Goal: Contribute content

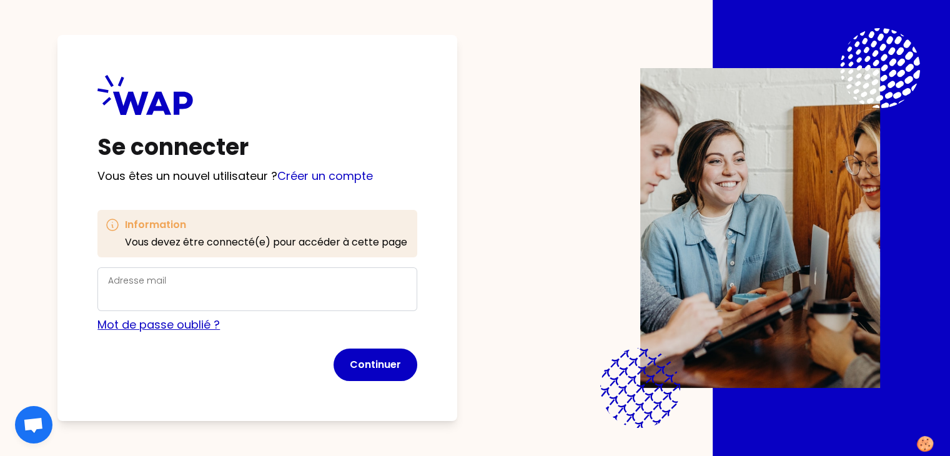
scroll to position [2, 0]
click at [324, 176] on link "Créer un compte" at bounding box center [325, 176] width 96 height 16
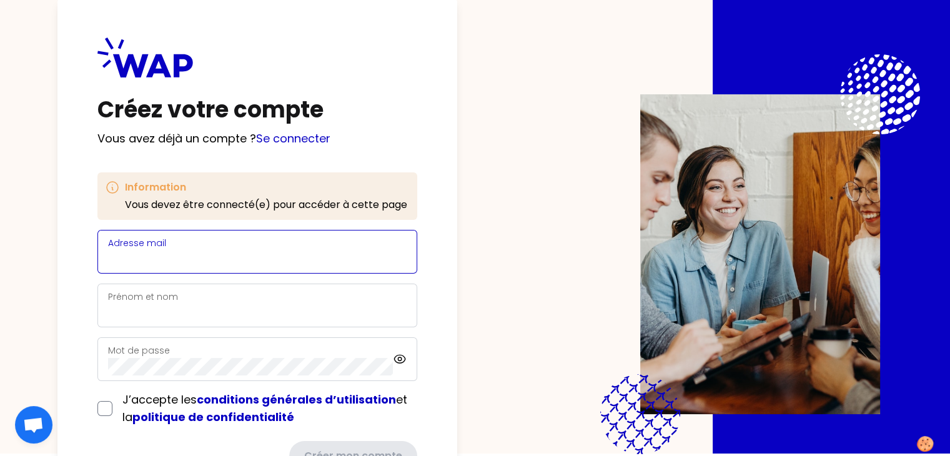
click at [272, 265] on input "Adresse mail" at bounding box center [257, 259] width 299 height 17
type input "[EMAIL_ADDRESS][DOMAIN_NAME]"
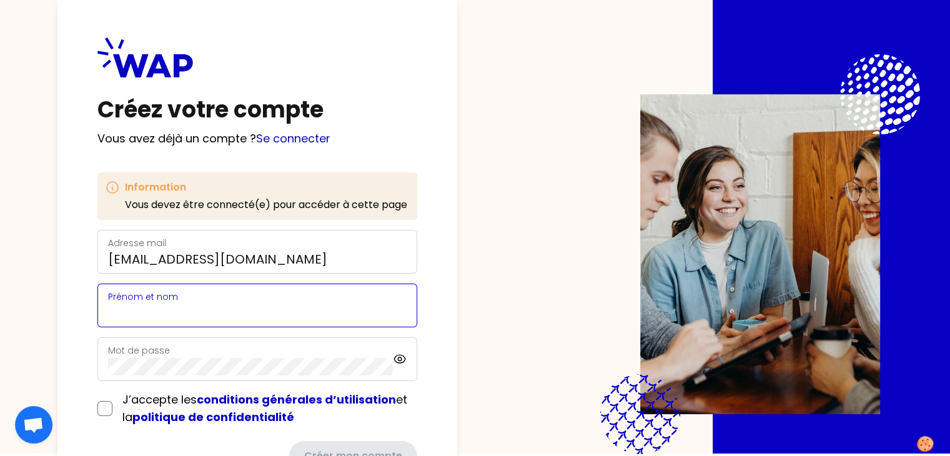
type input "[PERSON_NAME]"
click at [245, 317] on input "[PERSON_NAME]" at bounding box center [257, 312] width 299 height 17
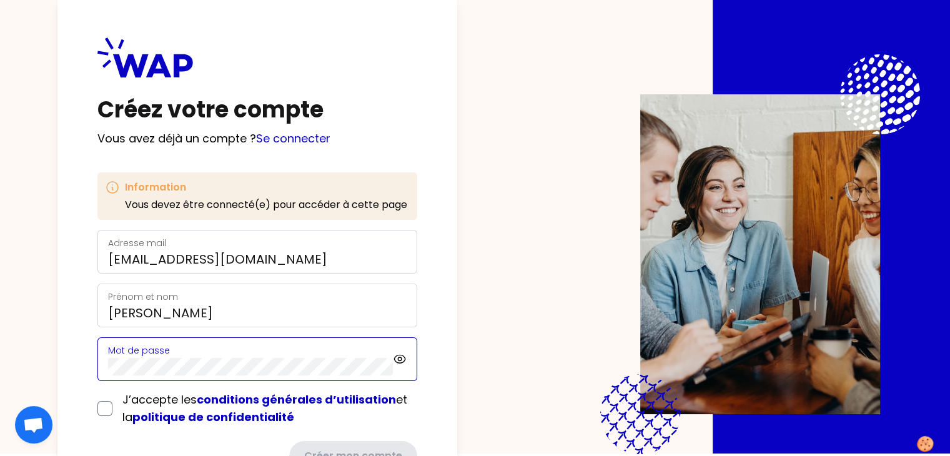
click at [85, 370] on div "Créez votre compte Vous avez déjà un compte ? Se connecter Information Vous dev…" at bounding box center [257, 255] width 400 height 514
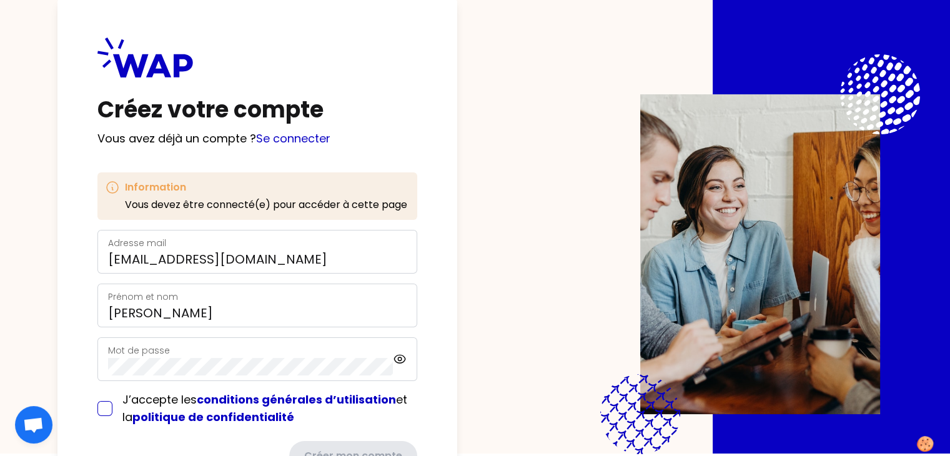
click at [112, 405] on input "checkbox" at bounding box center [104, 408] width 15 height 15
checkbox input "true"
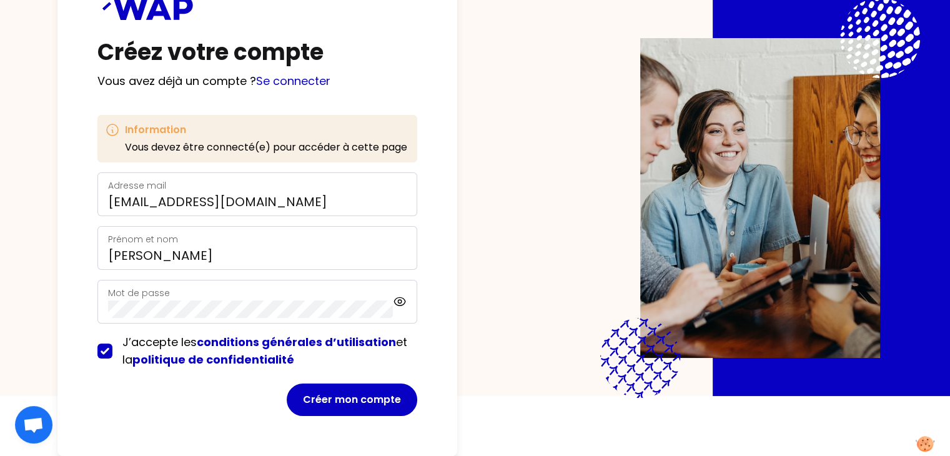
scroll to position [75, 0]
click at [359, 384] on button "Créer mon compte" at bounding box center [352, 400] width 131 height 32
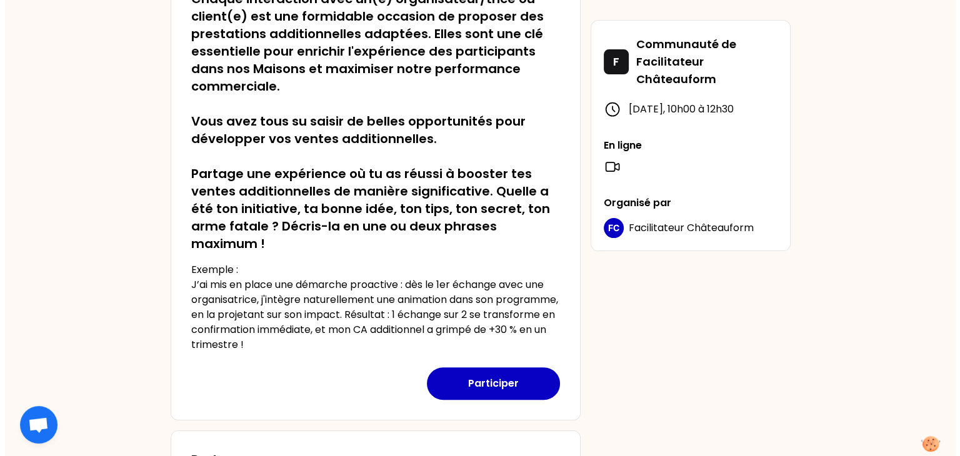
scroll to position [277, 0]
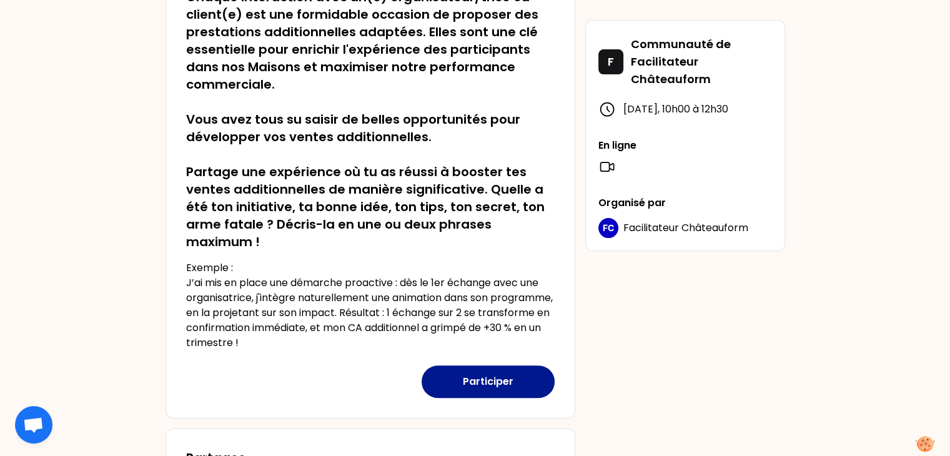
click at [482, 381] on button "Participer" at bounding box center [488, 381] width 133 height 32
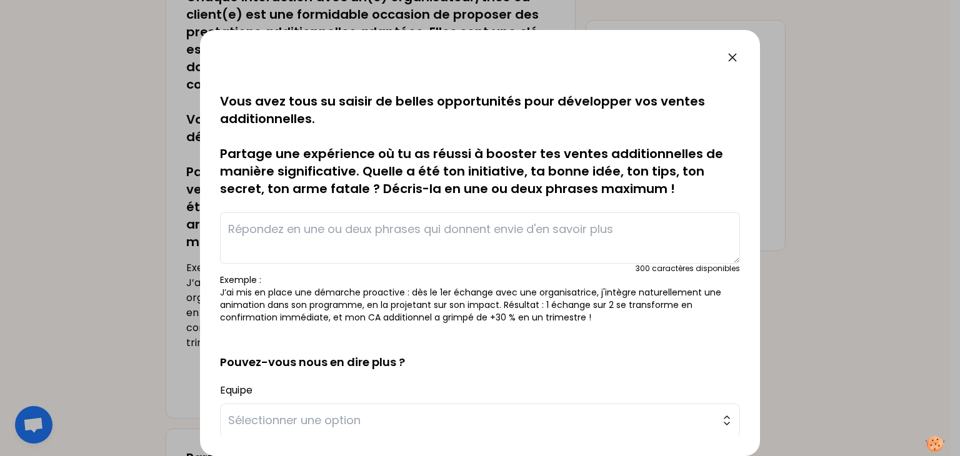
scroll to position [70, 0]
click at [413, 156] on p "Chaque interaction avec un(e) organisateur/trice ou client(e) est une formidabl…" at bounding box center [480, 101] width 520 height 192
click at [387, 232] on textarea at bounding box center [480, 237] width 520 height 51
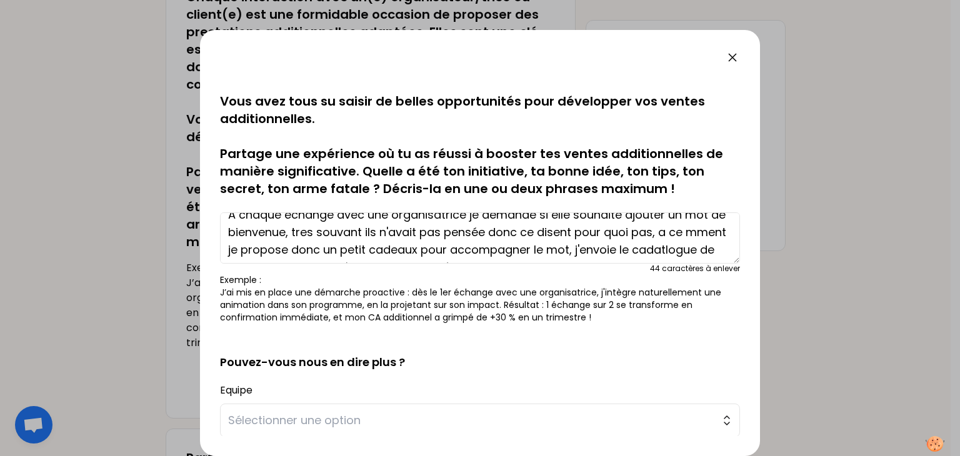
scroll to position [0, 0]
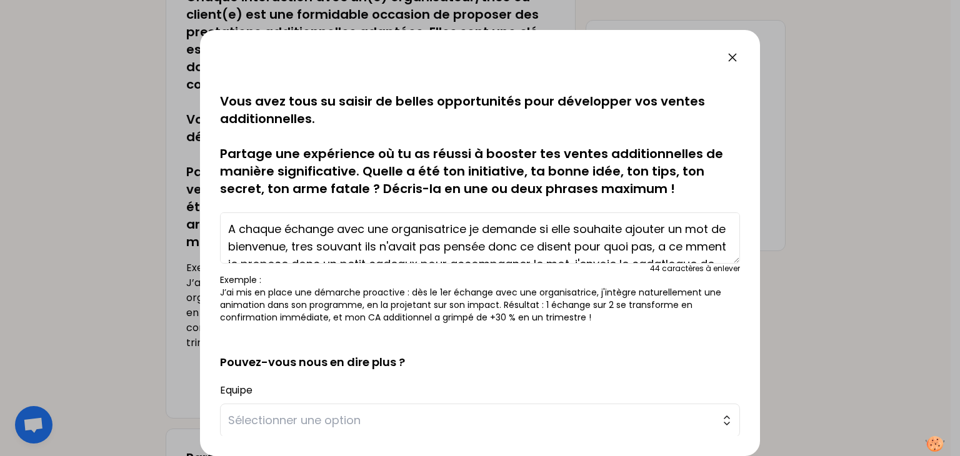
drag, startPoint x: 384, startPoint y: 254, endPoint x: 209, endPoint y: 210, distance: 180.5
click at [209, 210] on div "sauvegardé Chaque interaction avec un(e) organisateur/trice ou client(e) est un…" at bounding box center [480, 243] width 560 height 426
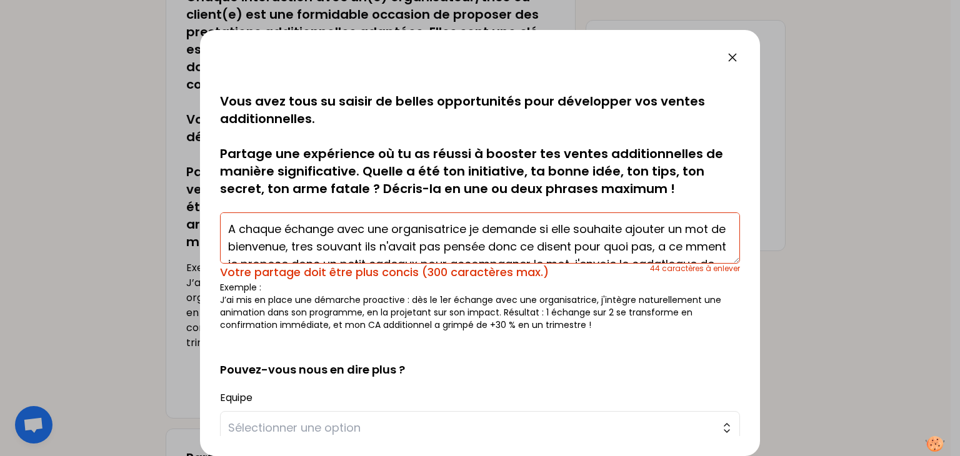
scroll to position [52, 0]
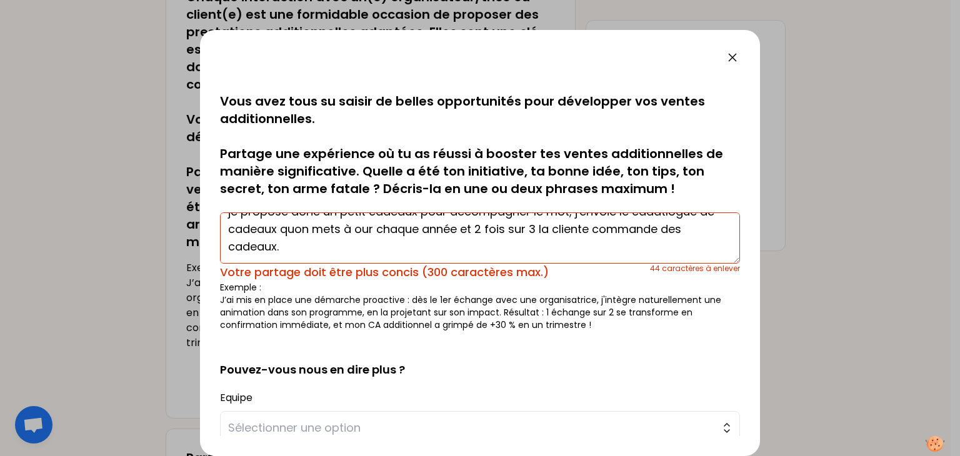
click at [420, 247] on textarea "A chaque échange avec une organisatrice je demande si elle souhaite ajouter un …" at bounding box center [480, 237] width 520 height 51
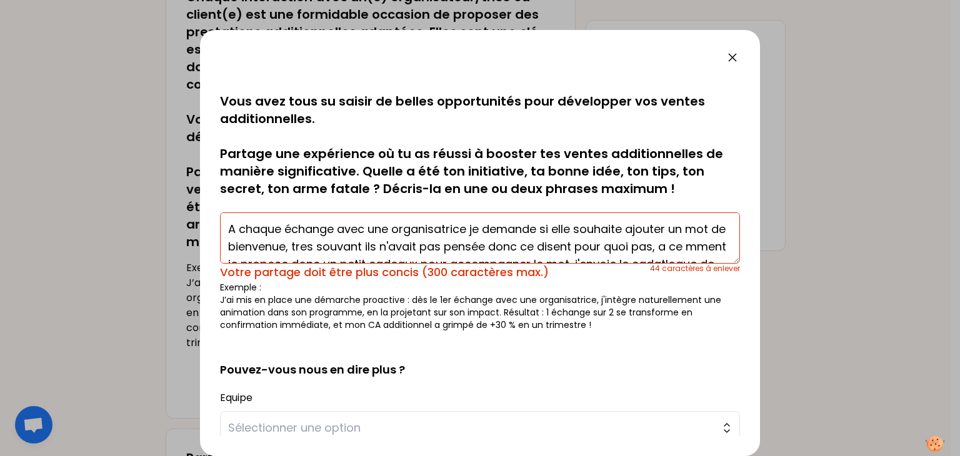
drag, startPoint x: 420, startPoint y: 247, endPoint x: 205, endPoint y: 171, distance: 228.0
click at [205, 171] on div "sauvegardé Chaque interaction avec un(e) organisateur/trice ou client(e) est un…" at bounding box center [480, 243] width 560 height 426
paste textarea "À chaque échange avec une organisatrice, je lui demande si elle souhaite ajoute…"
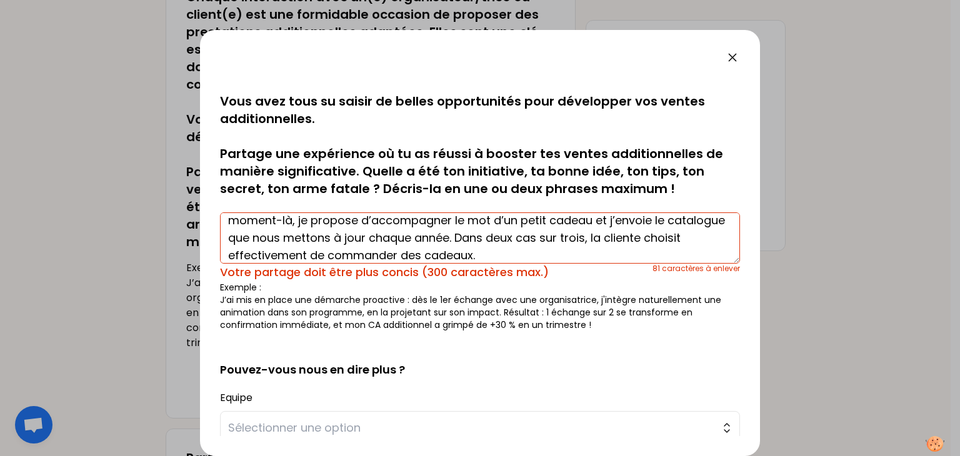
click at [527, 249] on textarea "À chaque échange avec une organisatrice, je lui demande si elle souhaite ajoute…" at bounding box center [480, 237] width 520 height 51
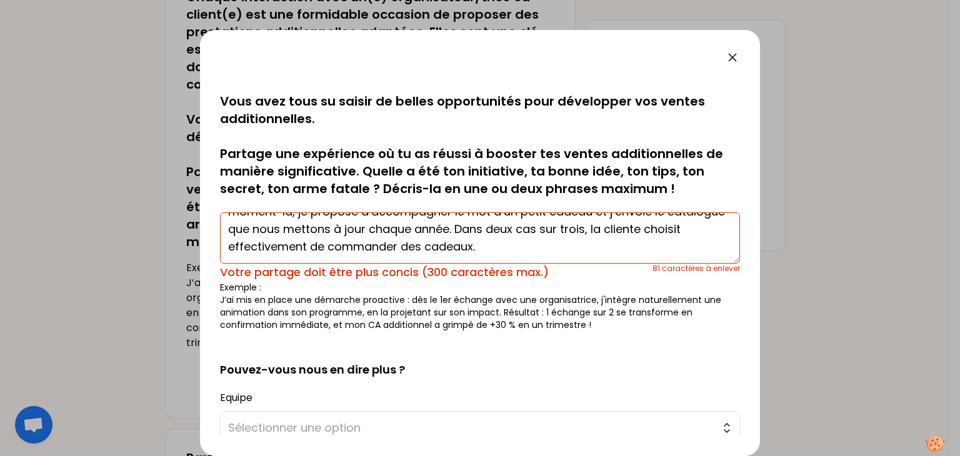
drag, startPoint x: 345, startPoint y: 256, endPoint x: 267, endPoint y: 249, distance: 77.8
click at [267, 249] on textarea "À chaque échange avec une organisatrice, je lui demande si elle souhaite ajoute…" at bounding box center [480, 237] width 520 height 51
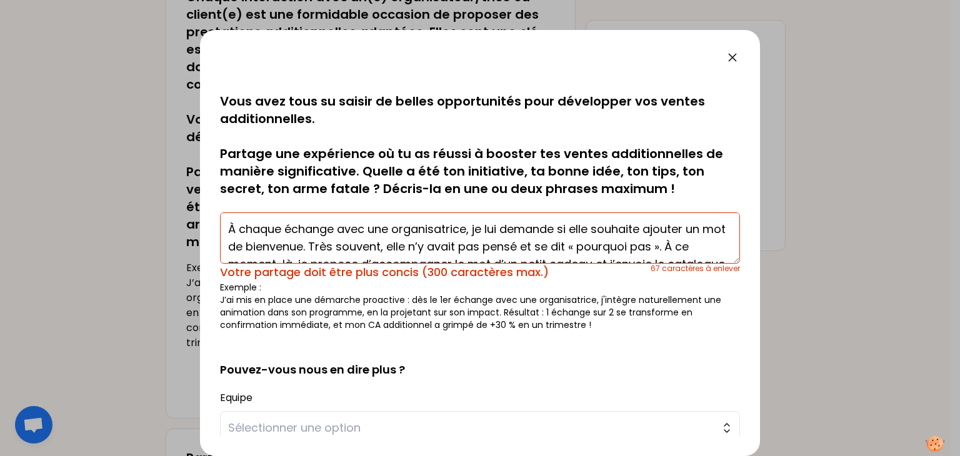
drag, startPoint x: 441, startPoint y: 249, endPoint x: 197, endPoint y: 200, distance: 248.6
click at [197, 200] on div "sauvegardé Chaque interaction avec un(e) organisateur/trice ou client(e) est un…" at bounding box center [480, 228] width 960 height 456
paste textarea "Lors de chaque échange avec une organisatrice, je propose d’ajouter un mot de b…"
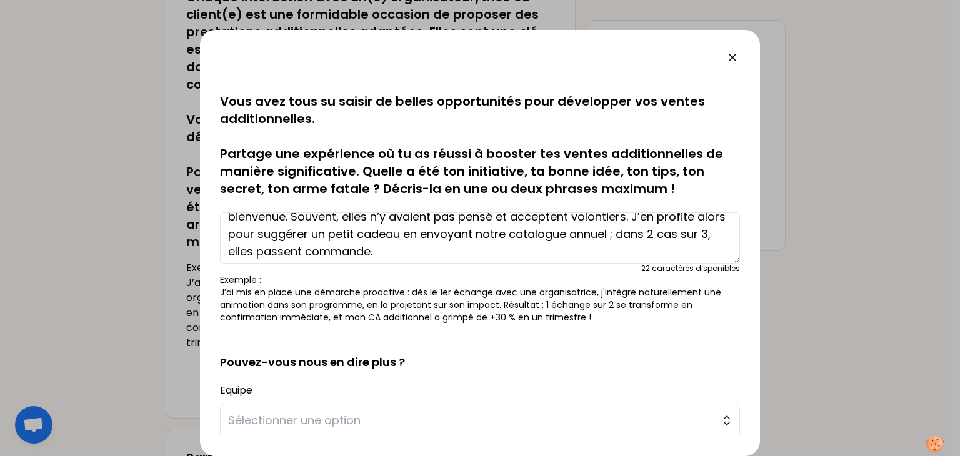
scroll to position [31, 0]
drag, startPoint x: 641, startPoint y: 232, endPoint x: 602, endPoint y: 233, distance: 39.4
click at [602, 233] on textarea "Lors de chaque échange avec une organisatrice, je propose d’ajouter un mot de b…" at bounding box center [480, 237] width 520 height 51
click at [479, 247] on textarea "Lors de chaque échange avec une organisatrice, je propose d’ajouter un mot de b…" at bounding box center [480, 237] width 520 height 51
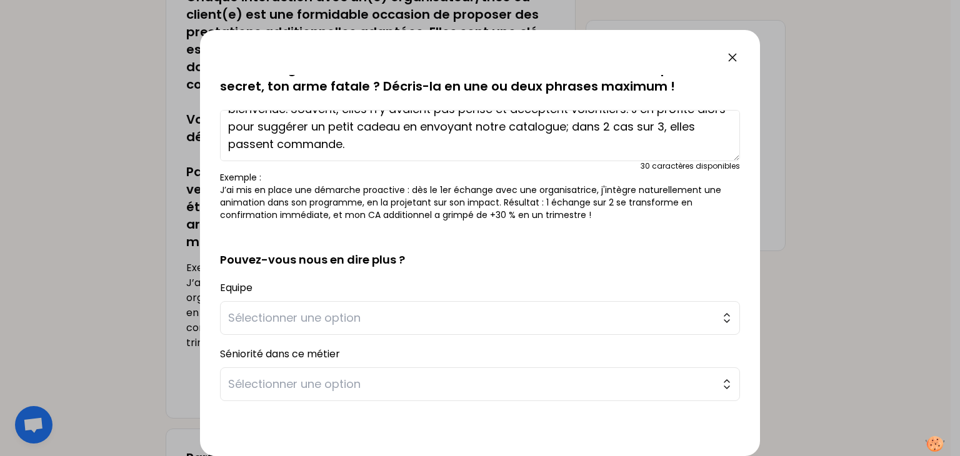
scroll to position [219, 0]
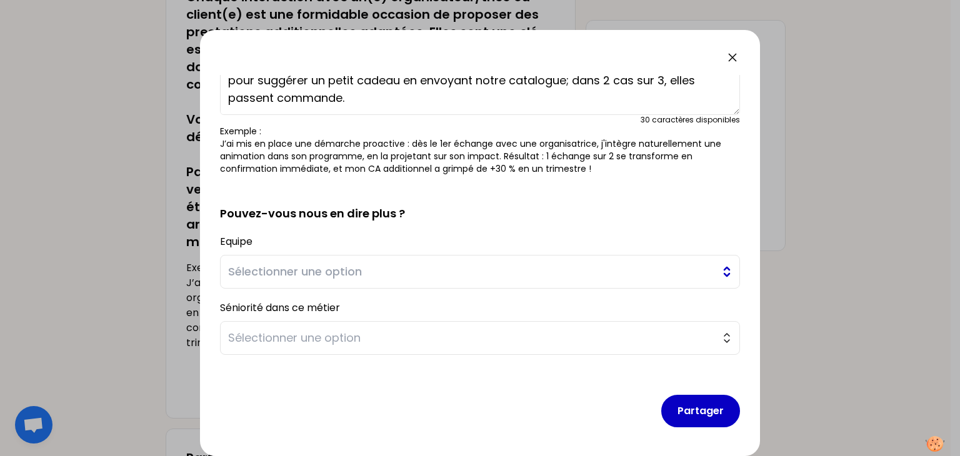
type textarea "Lors de chaque échange avec une organisatrice, je propose d’ajouter un mot de b…"
click at [399, 278] on span "Sélectionner une option" at bounding box center [471, 271] width 486 height 17
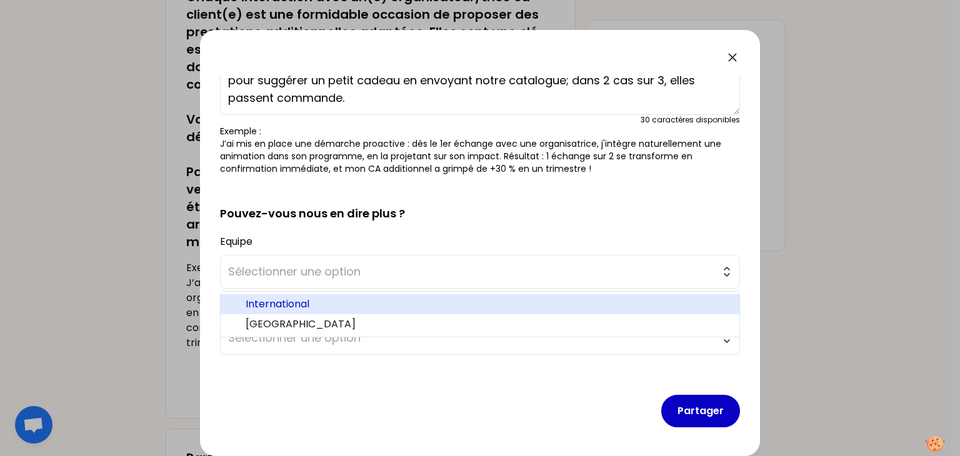
click at [340, 309] on span "International" at bounding box center [488, 304] width 484 height 15
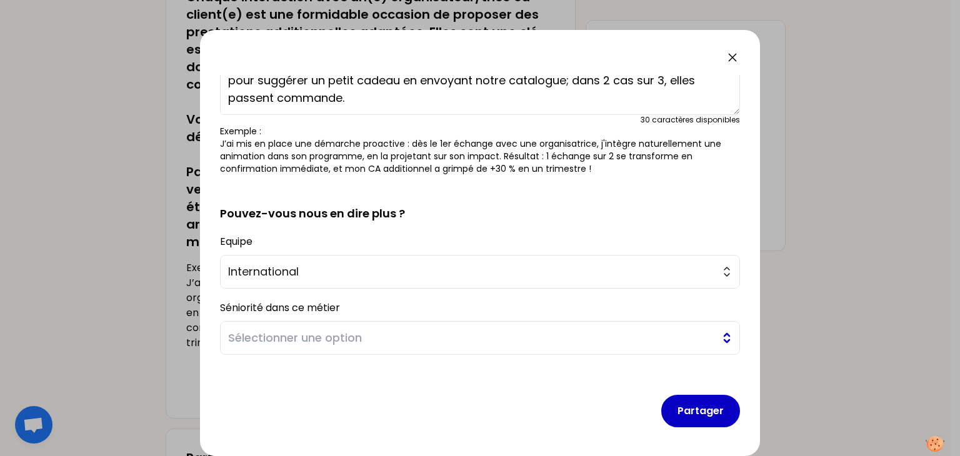
click at [350, 335] on span "Sélectionner une option" at bounding box center [471, 337] width 486 height 17
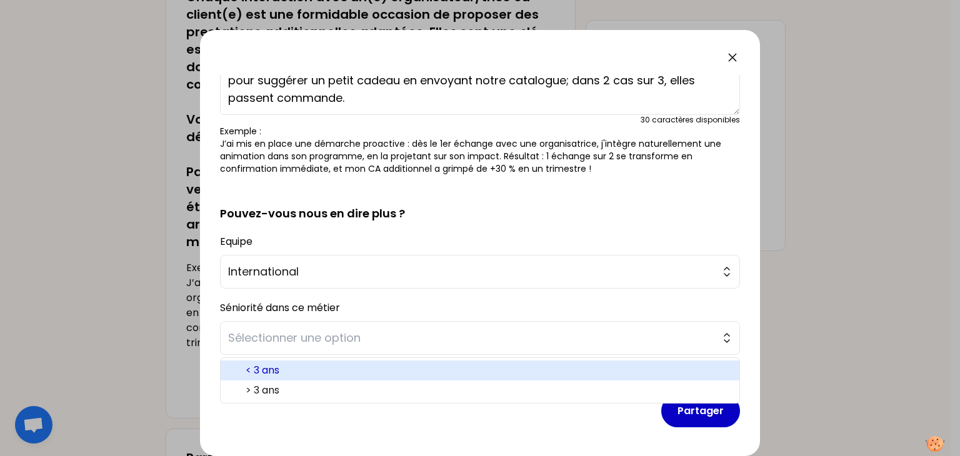
click at [269, 363] on span "< 3 ans" at bounding box center [488, 370] width 484 height 15
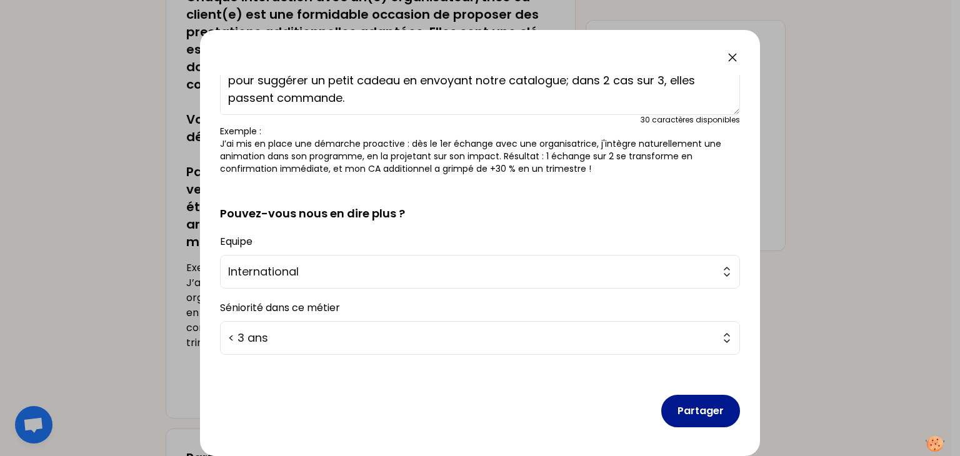
click at [667, 410] on button "Partager" at bounding box center [700, 411] width 79 height 32
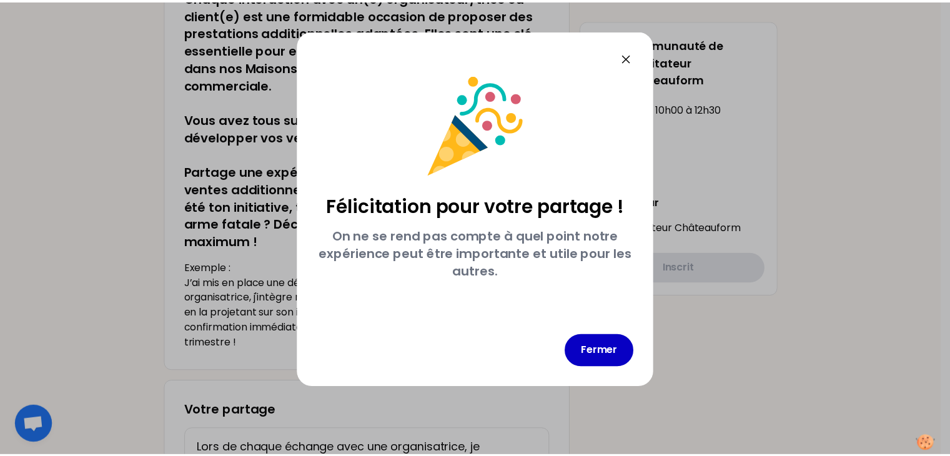
scroll to position [0, 0]
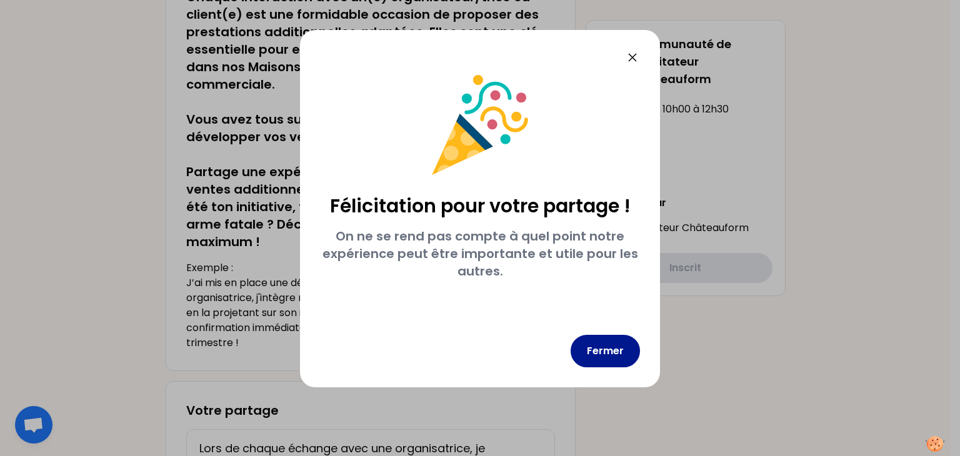
click at [603, 356] on button "Fermer" at bounding box center [604, 351] width 69 height 32
